Goal: Use online tool/utility: Utilize a website feature to perform a specific function

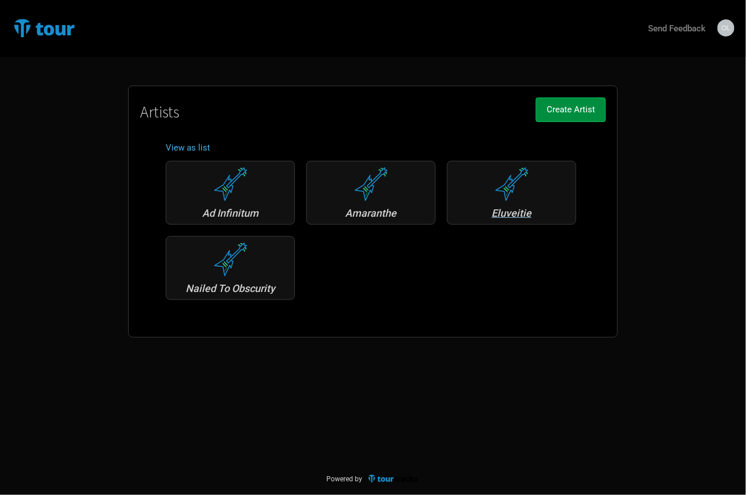
click at [493, 213] on div "Eluveitie" at bounding box center [512, 213] width 117 height 10
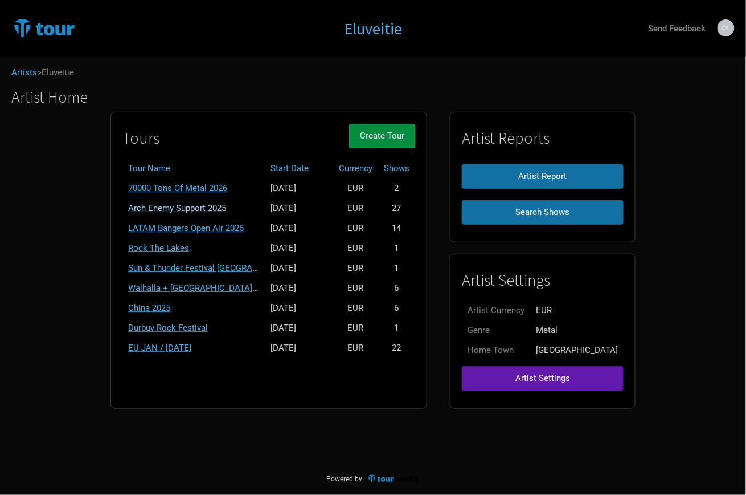
click at [199, 209] on link "Arch Enemy Support 2025" at bounding box center [177, 208] width 98 height 10
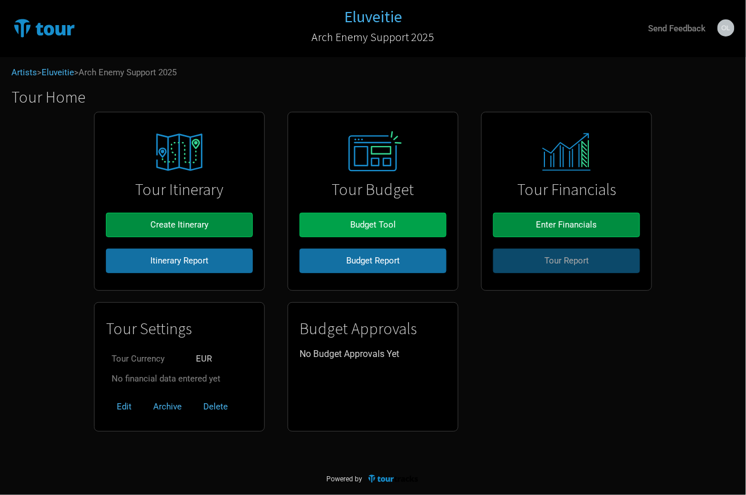
click at [354, 229] on span "Budget Tool" at bounding box center [373, 224] width 46 height 10
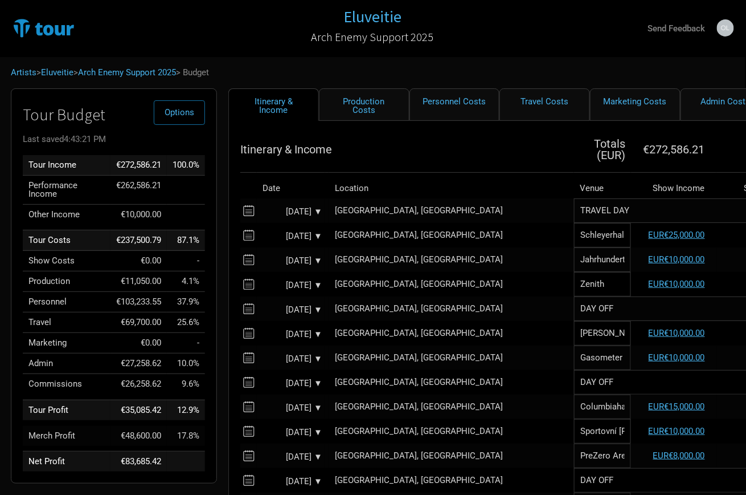
scroll to position [0, 1]
click at [358, 100] on link "Production Costs" at bounding box center [364, 104] width 91 height 32
select select "Shows"
select select "EUR"
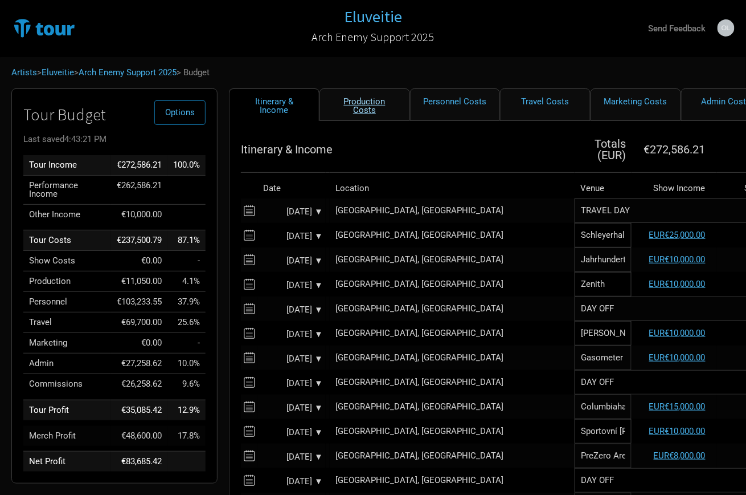
select select "EUR"
select select "Shows"
select select "EUR"
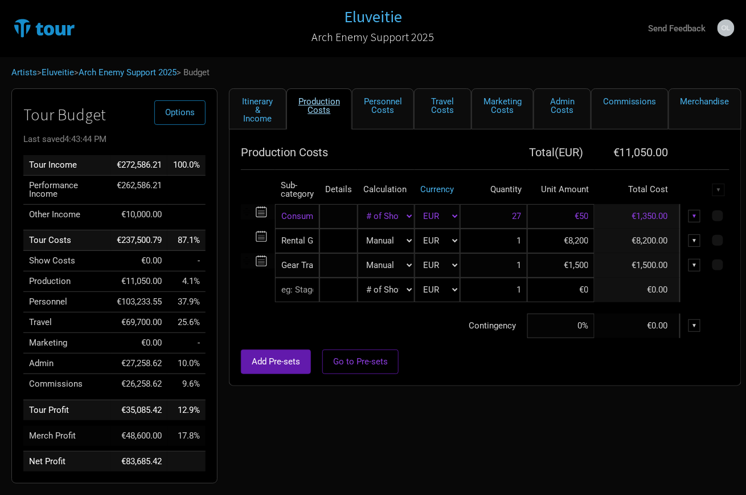
click at [324, 104] on link "Production Costs" at bounding box center [320, 108] width 66 height 41
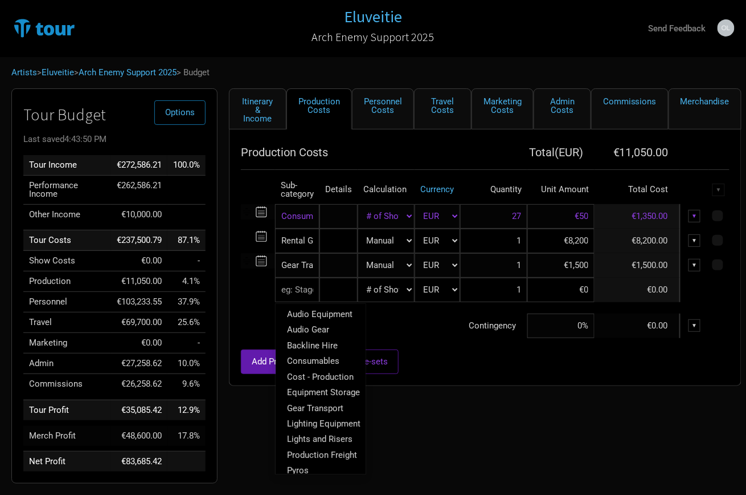
click at [294, 284] on input "text" at bounding box center [297, 290] width 44 height 25
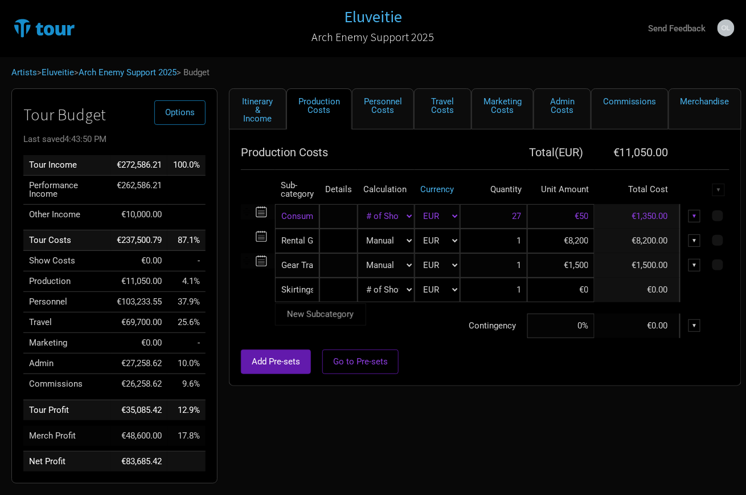
type input "Skirtings"
click at [577, 283] on tr "Skirtings New Subcategory New Subcategory Manual # of Shows # of Show Days # of…" at bounding box center [485, 290] width 489 height 25
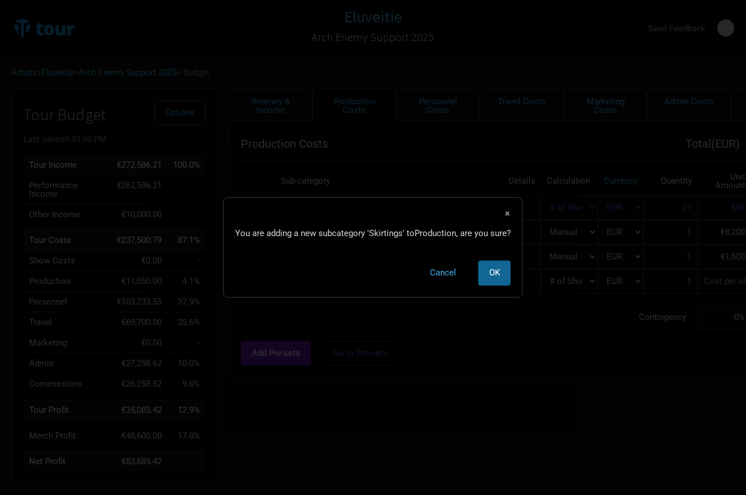
click at [489, 271] on button "OK" at bounding box center [495, 272] width 32 height 25
select select "Shows"
select select "EUR"
select select "Shows"
select select "EUR"
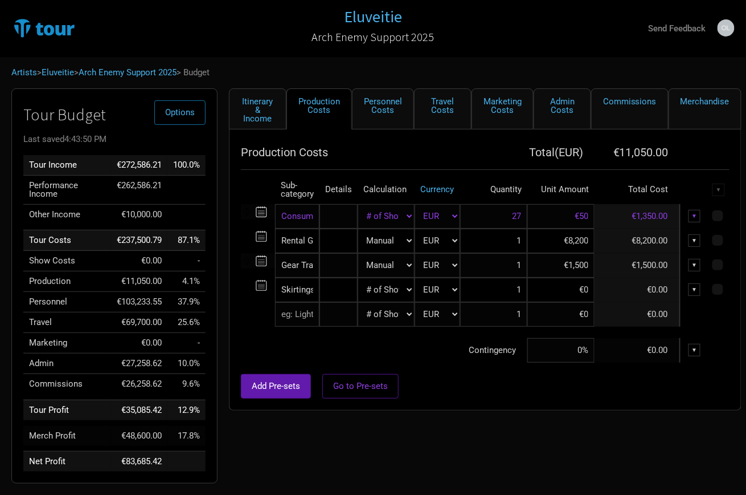
type input "27"
click at [555, 291] on input at bounding box center [561, 290] width 67 height 25
type input "€580"
click at [504, 374] on div "Add Pre-sets Go to Pre-sets" at bounding box center [485, 386] width 489 height 25
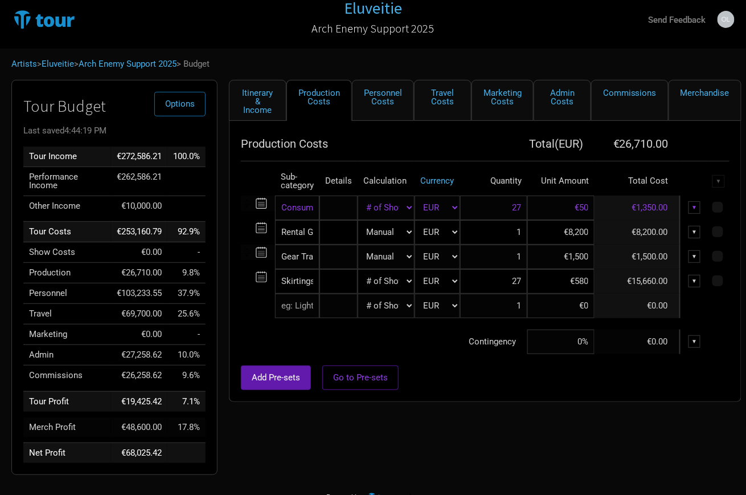
scroll to position [10, 0]
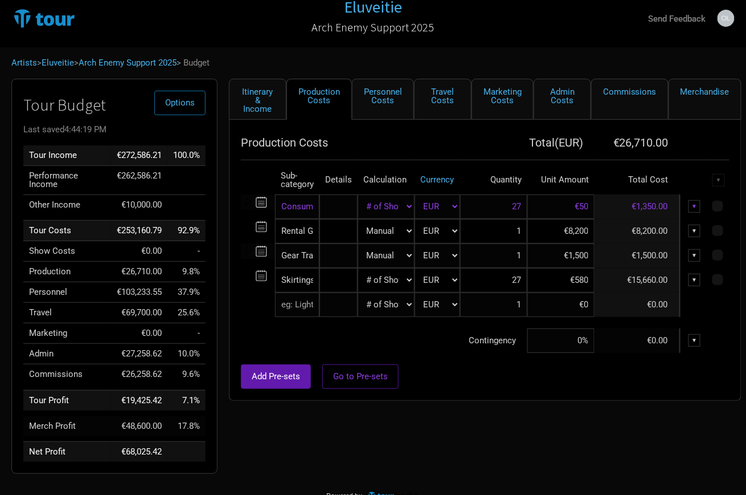
select select "Manual"
type input "1"
click at [374, 97] on link "Personnel Costs" at bounding box center [383, 99] width 62 height 41
select select "EUR"
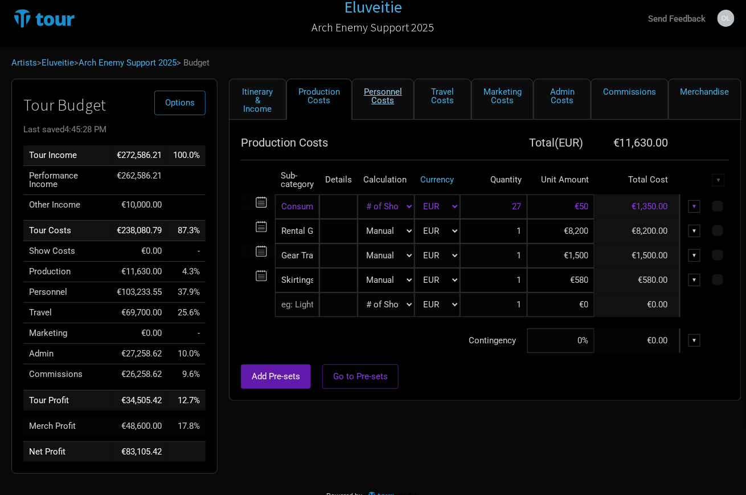
select select "EUR"
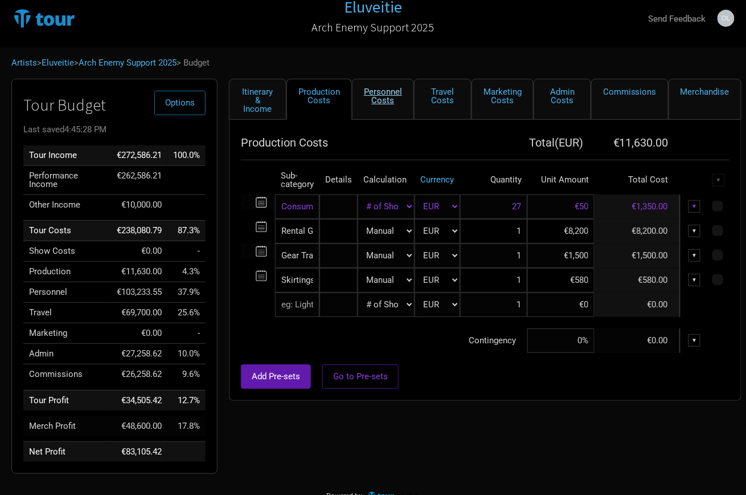
select select "EUR"
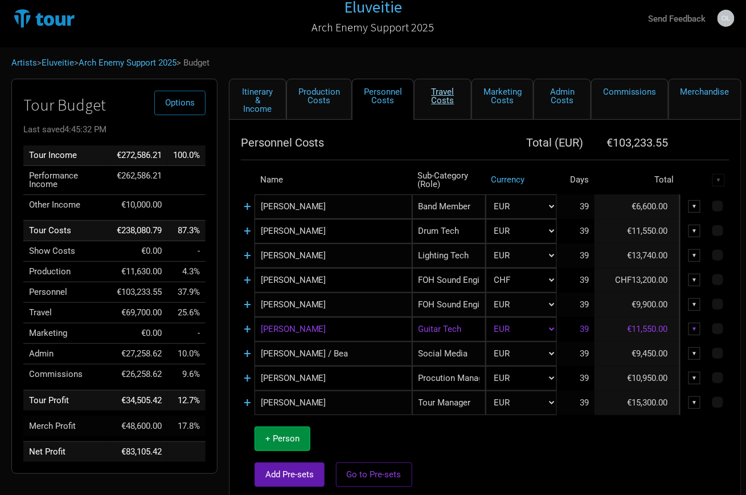
click at [455, 95] on link "Travel Costs" at bounding box center [443, 99] width 58 height 41
select select "EUR"
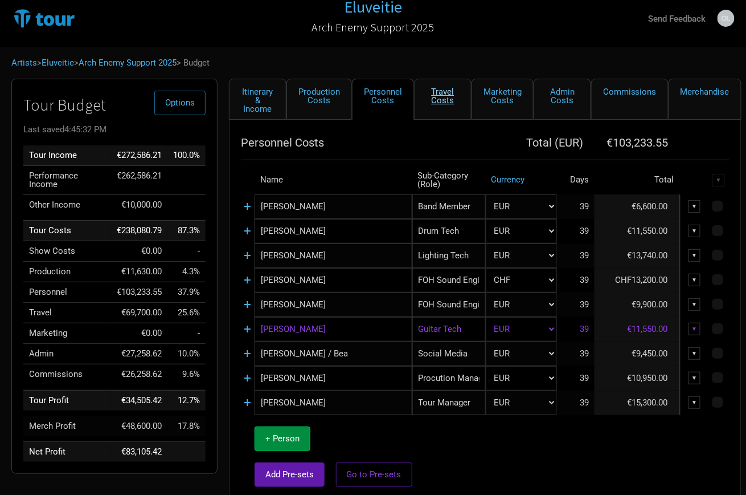
select select "EUR"
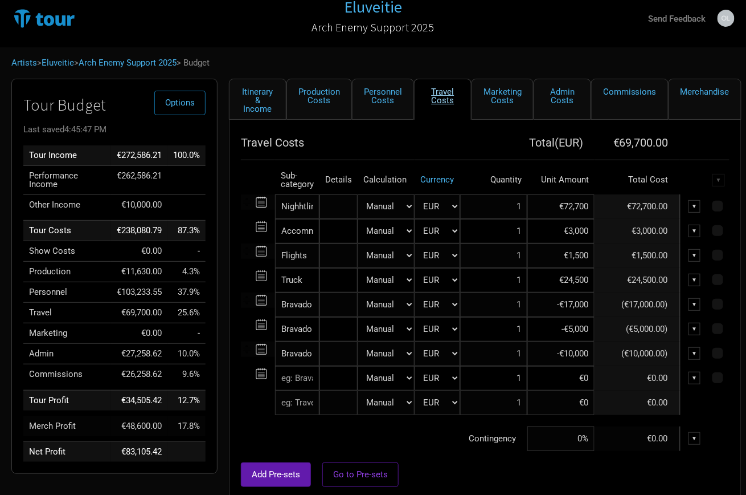
click at [445, 94] on link "Travel Costs" at bounding box center [443, 99] width 58 height 41
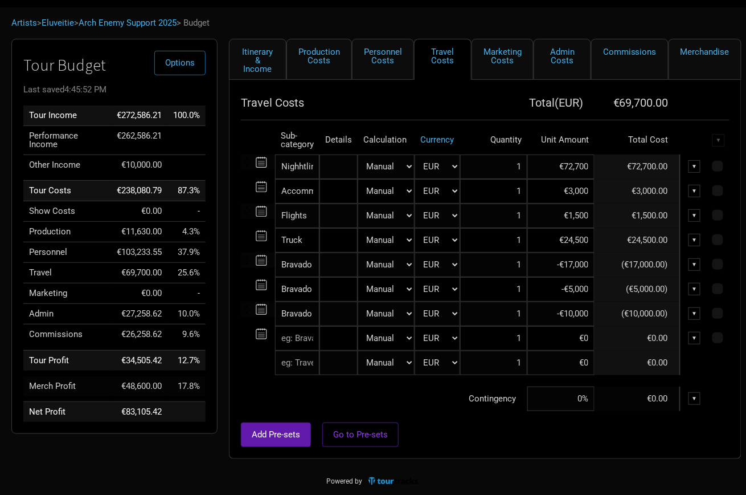
scroll to position [48, 0]
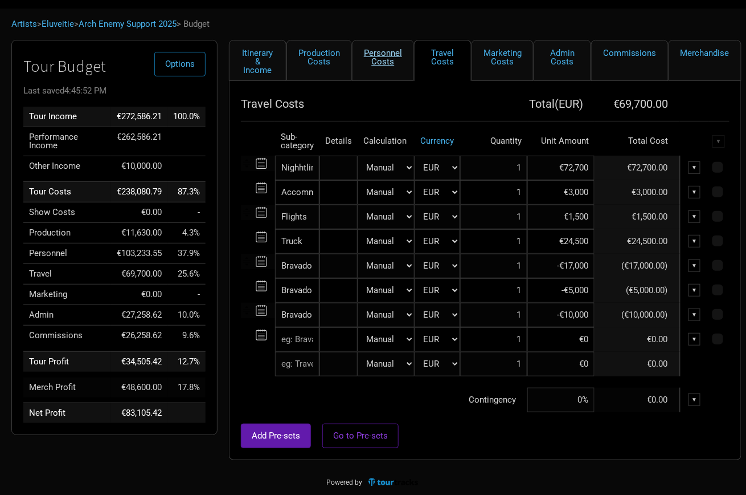
click at [377, 68] on link "Personnel Costs" at bounding box center [383, 60] width 62 height 41
select select "EUR"
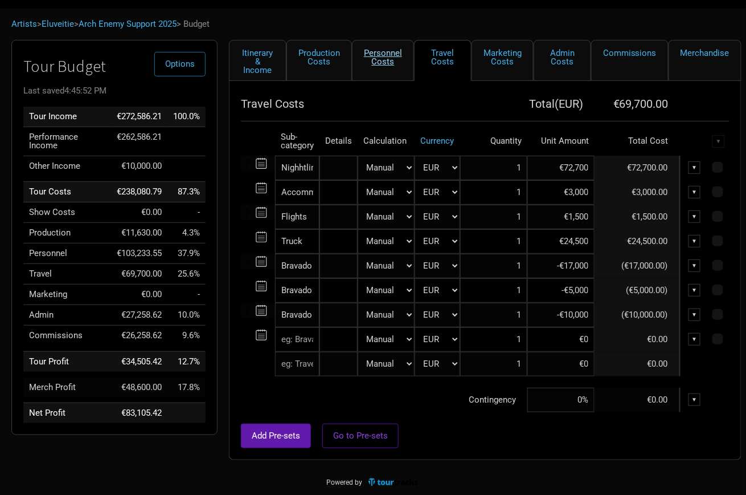
select select "EUR"
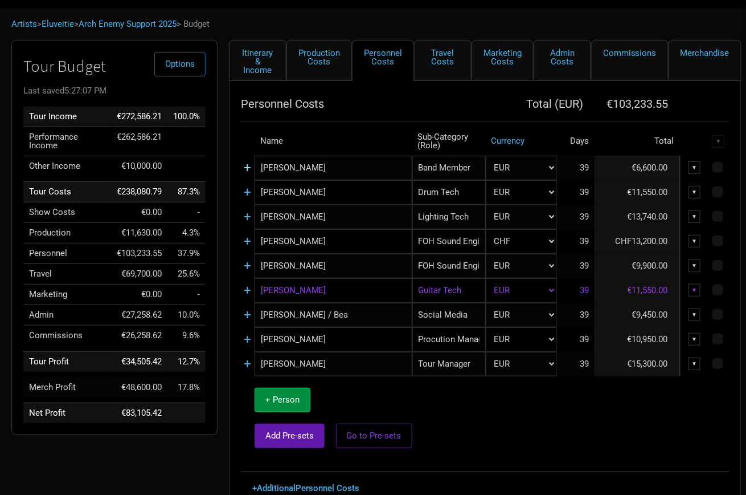
click at [247, 165] on link "+" at bounding box center [247, 167] width 7 height 15
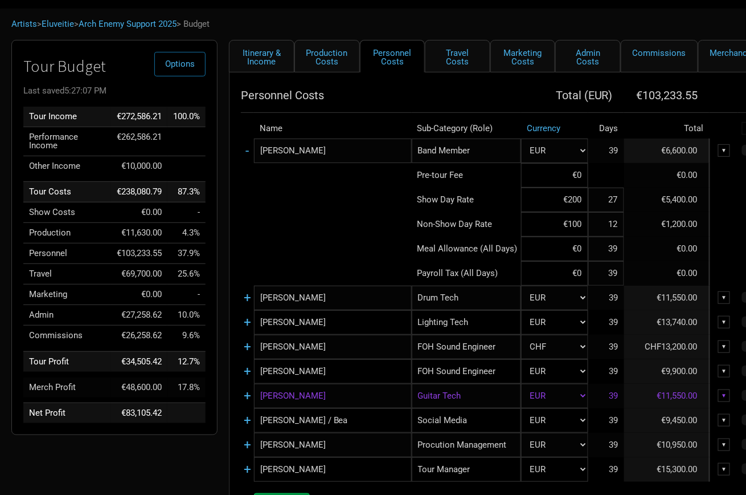
click at [580, 205] on input "€200" at bounding box center [554, 199] width 67 height 25
type input "€300"
click at [579, 229] on input "€100" at bounding box center [554, 224] width 67 height 25
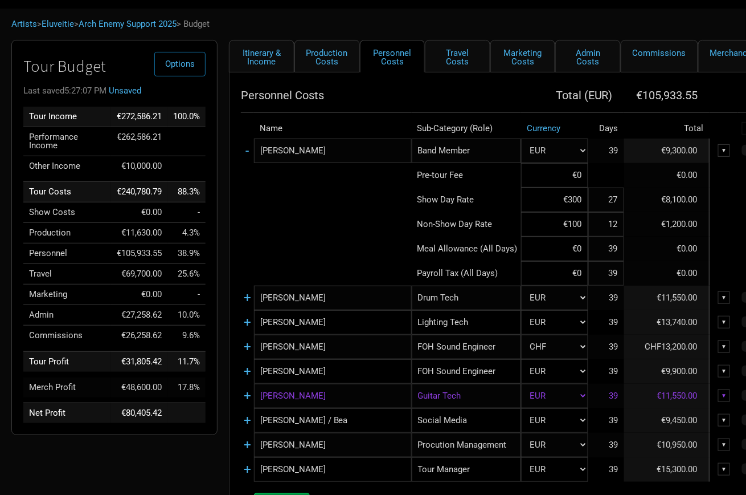
click at [569, 230] on input "€100" at bounding box center [554, 224] width 67 height 25
type input "€5"
type input "€150"
click at [352, 215] on td at bounding box center [326, 224] width 171 height 25
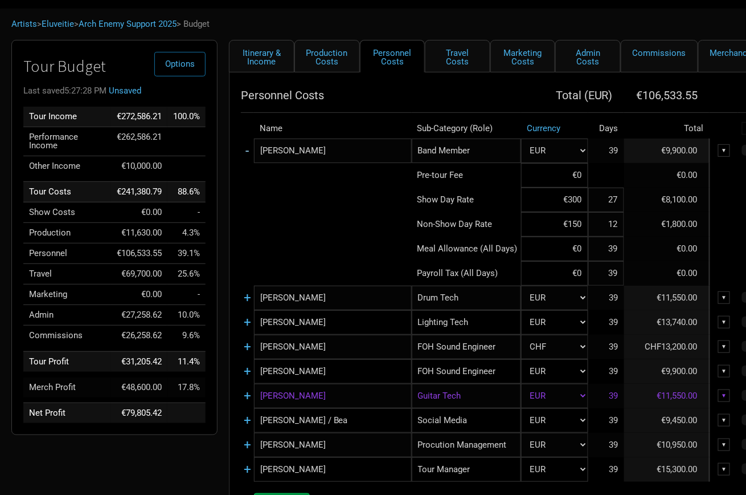
click at [249, 149] on link "-" at bounding box center [247, 150] width 3 height 15
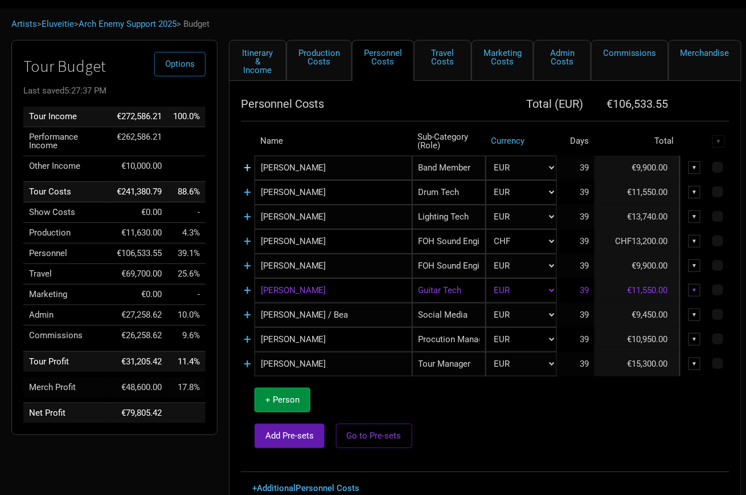
click at [247, 165] on link "+" at bounding box center [247, 167] width 7 height 15
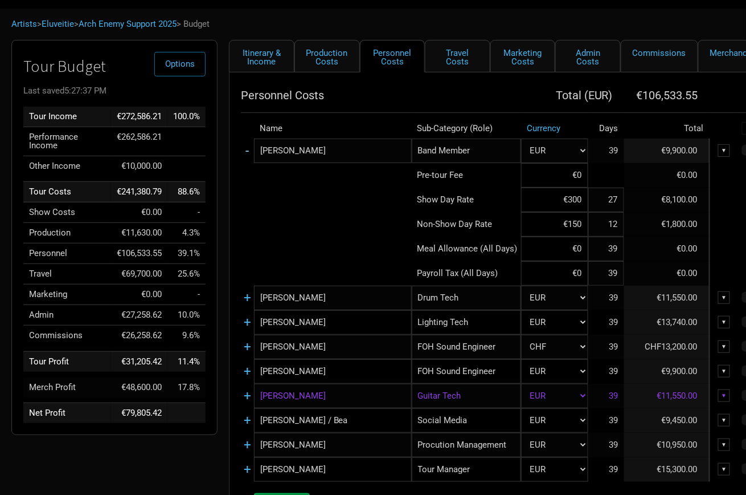
click at [249, 146] on link "-" at bounding box center [247, 150] width 3 height 15
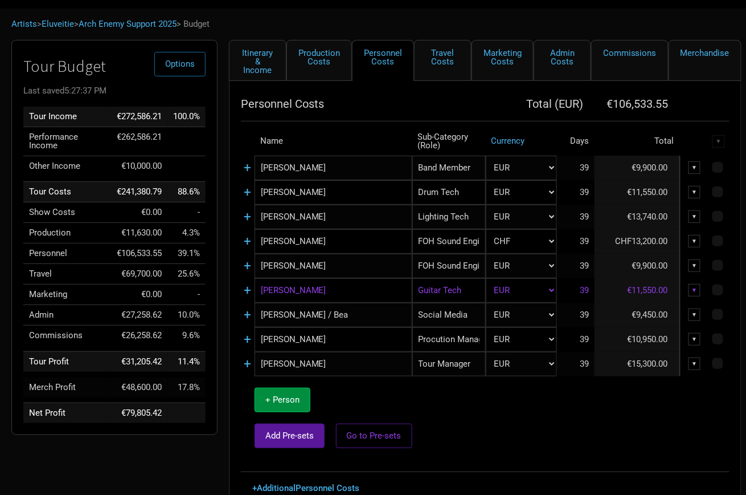
click at [297, 431] on span "Add Pre-sets" at bounding box center [290, 435] width 48 height 10
select select "EUR"
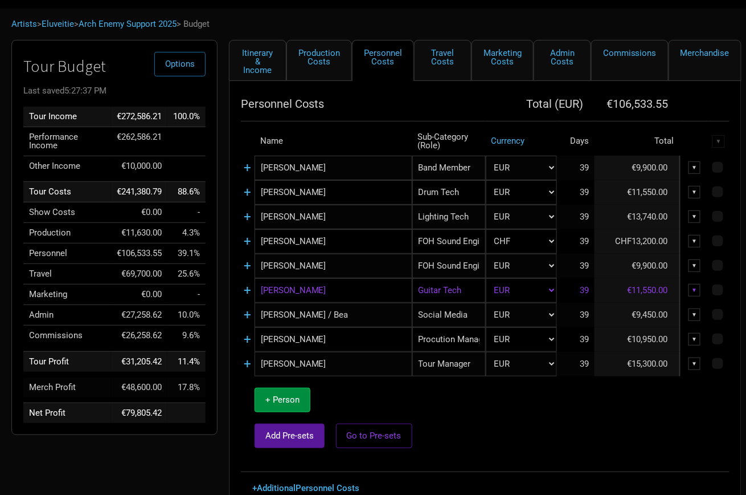
select select "EUR"
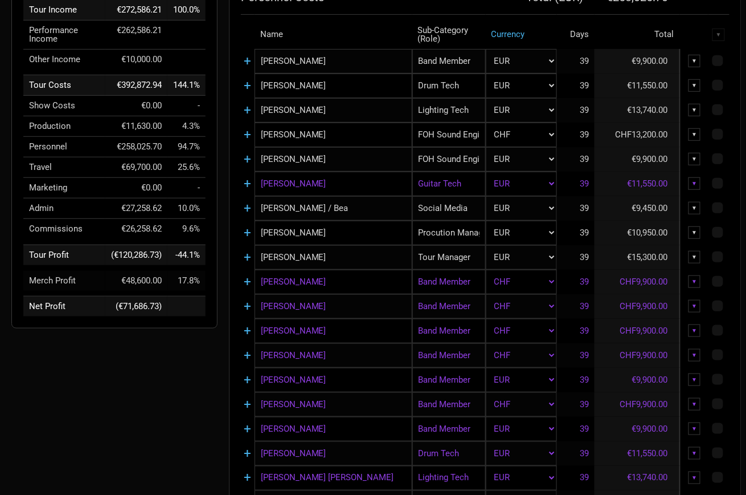
scroll to position [157, 0]
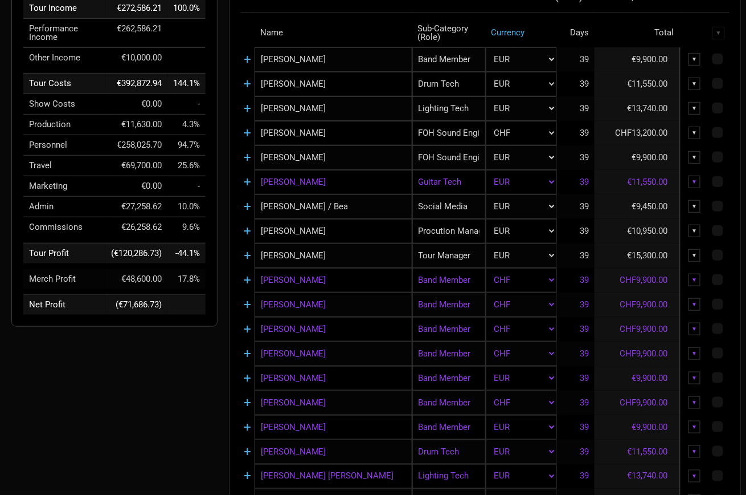
click at [693, 374] on div "▼" at bounding box center [695, 378] width 13 height 13
click at [649, 451] on link "Delete" at bounding box center [660, 455] width 70 height 9
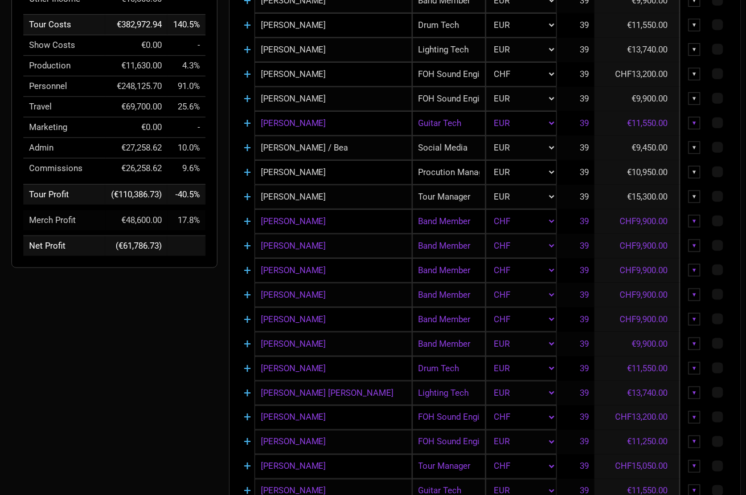
scroll to position [217, 0]
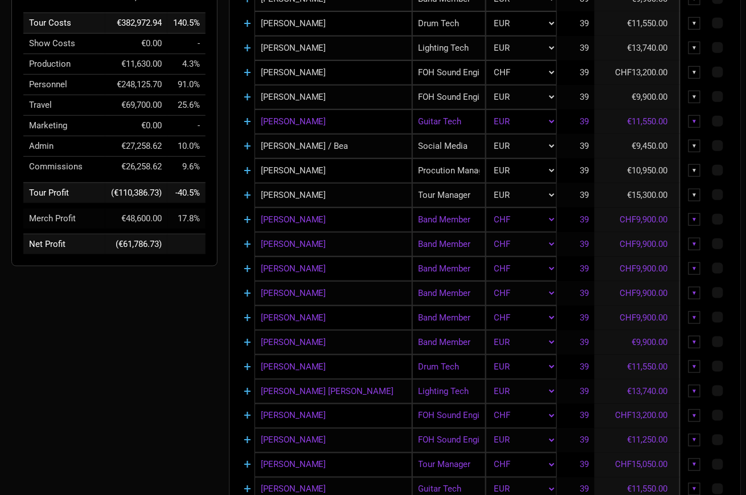
click at [692, 360] on div "▼" at bounding box center [695, 366] width 13 height 13
click at [656, 442] on link "Delete" at bounding box center [660, 444] width 70 height 9
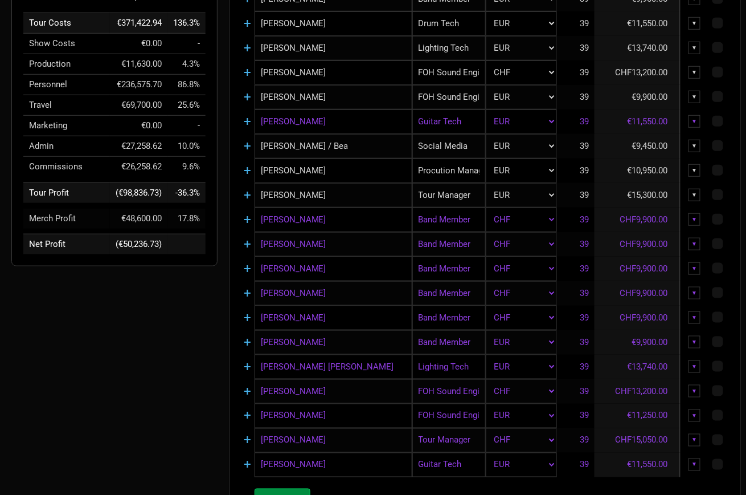
click at [696, 361] on div "▼" at bounding box center [695, 366] width 13 height 13
click at [643, 441] on link "Delete" at bounding box center [660, 444] width 70 height 9
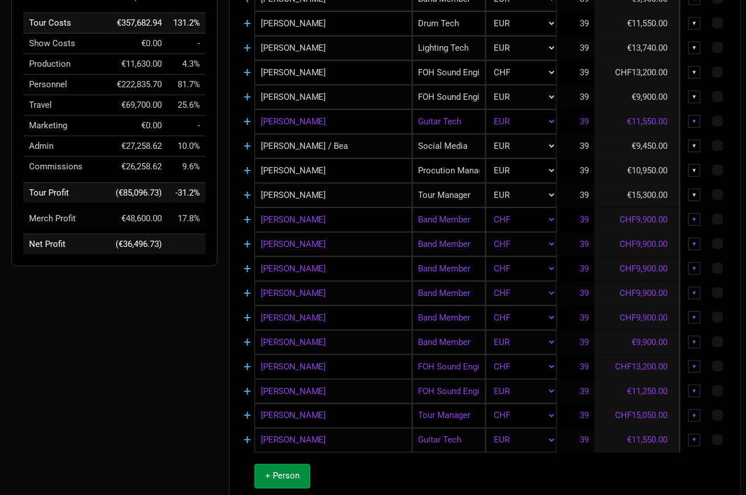
click at [693, 360] on div "▼" at bounding box center [695, 366] width 13 height 13
click at [652, 442] on link "Delete" at bounding box center [660, 444] width 70 height 9
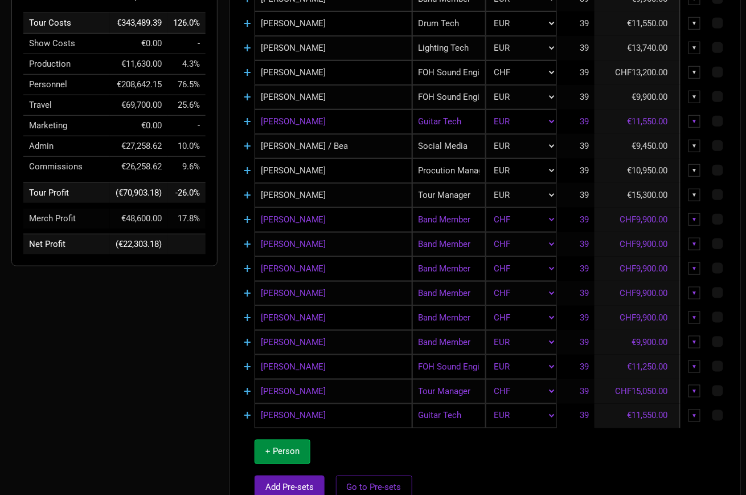
click at [696, 360] on div "▼" at bounding box center [695, 366] width 13 height 13
click at [640, 440] on link "Delete" at bounding box center [660, 444] width 70 height 9
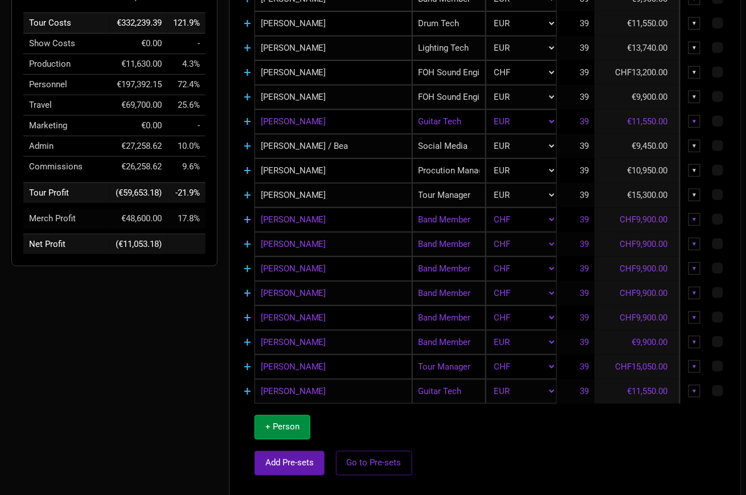
click at [696, 360] on div "▼" at bounding box center [695, 366] width 13 height 13
click at [647, 440] on link "Delete" at bounding box center [660, 444] width 70 height 9
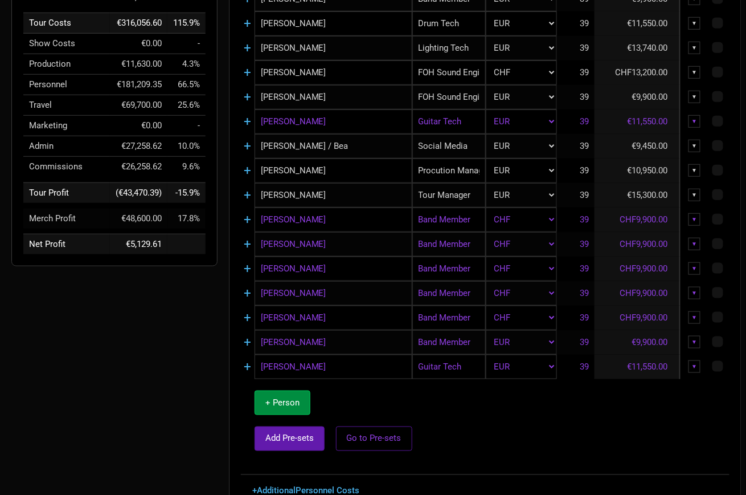
click at [696, 360] on div "▼" at bounding box center [695, 366] width 13 height 13
click at [640, 442] on link "Delete" at bounding box center [660, 444] width 70 height 9
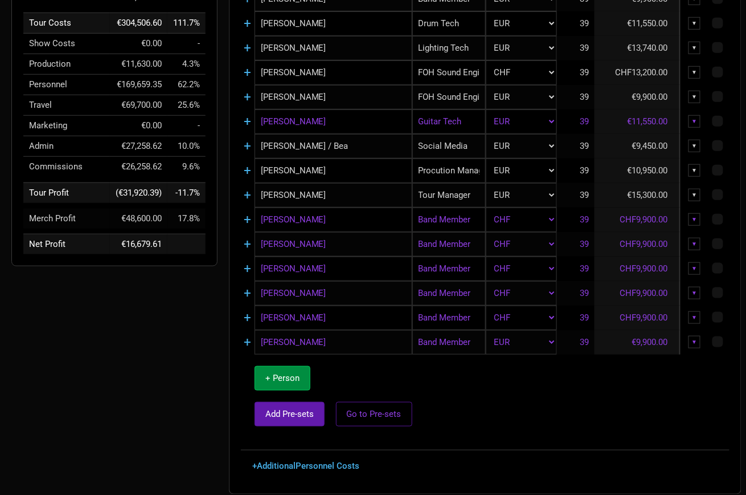
click at [614, 413] on td at bounding box center [571, 396] width 317 height 84
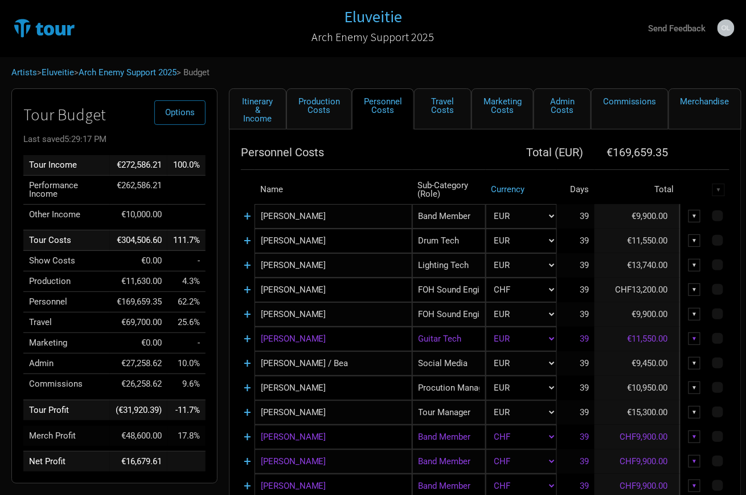
scroll to position [0, 0]
click at [452, 105] on link "Travel Costs" at bounding box center [443, 108] width 58 height 41
select select "EUR"
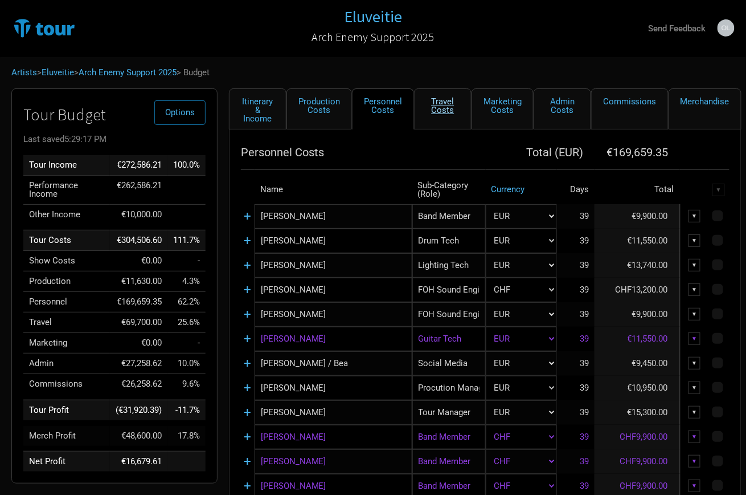
select select "EUR"
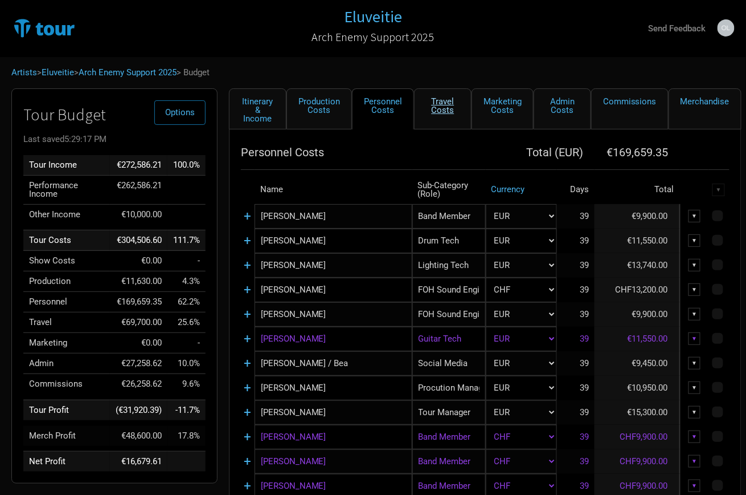
select select "EUR"
